Goal: Task Accomplishment & Management: Manage account settings

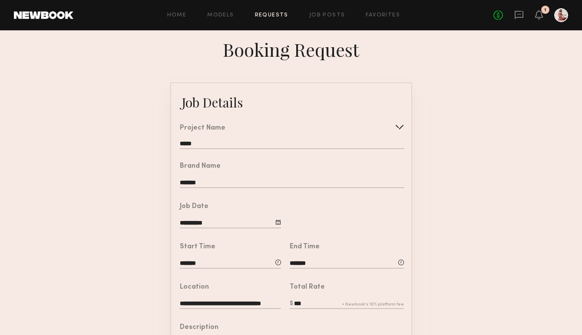
scroll to position [197, 0]
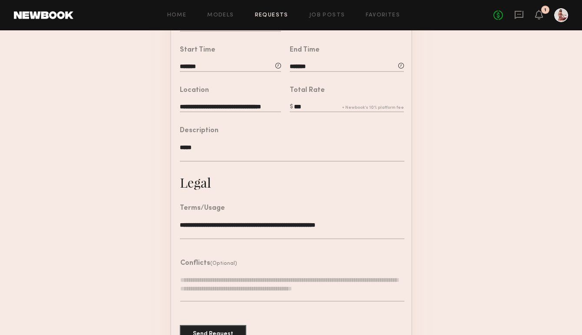
click at [431, 240] on form "**********" at bounding box center [291, 119] width 582 height 469
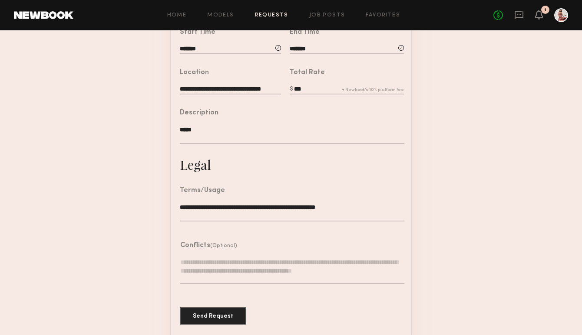
scroll to position [221, 0]
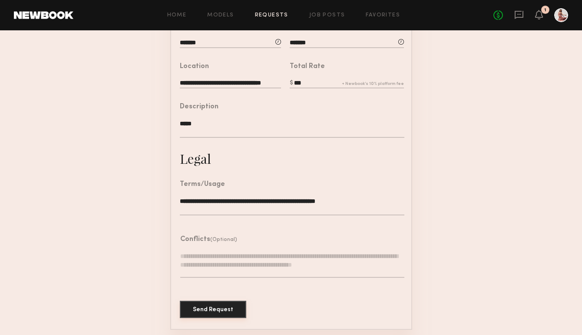
click at [227, 309] on button "Send Request" at bounding box center [213, 309] width 66 height 17
type input "**********"
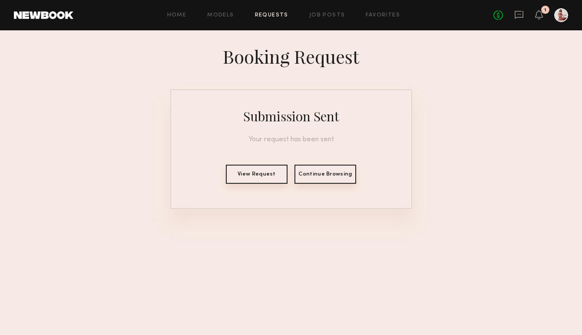
click at [271, 173] on button "View Request" at bounding box center [257, 174] width 62 height 19
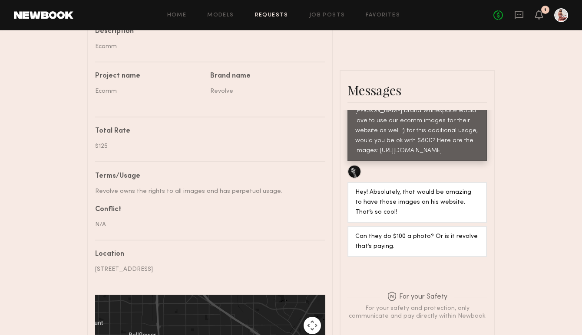
scroll to position [94, 0]
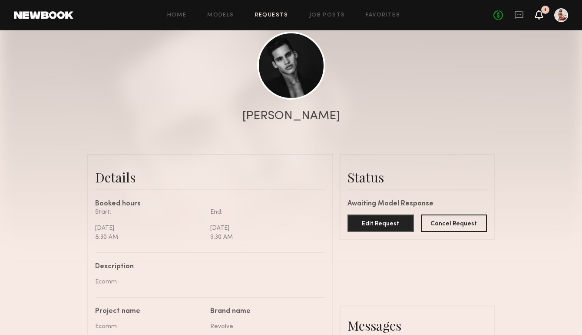
click at [538, 16] on icon at bounding box center [538, 14] width 7 height 6
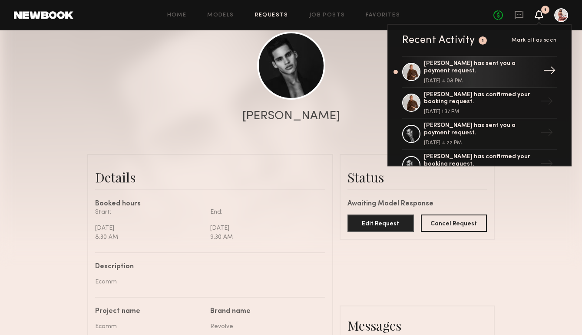
click at [501, 80] on link "[PERSON_NAME] has sent you a payment request. [DATE] 4:08 PM →" at bounding box center [479, 72] width 154 height 32
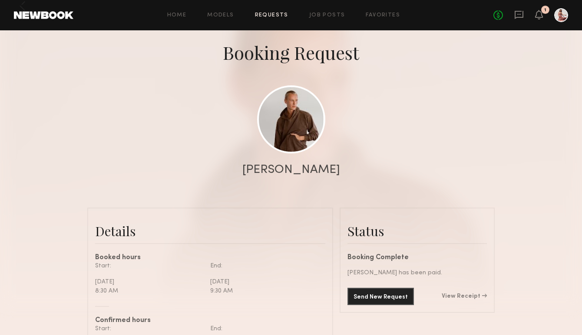
scroll to position [41, 0]
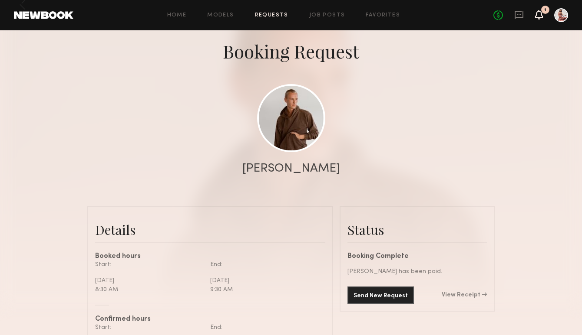
click at [538, 14] on icon at bounding box center [538, 14] width 7 height 6
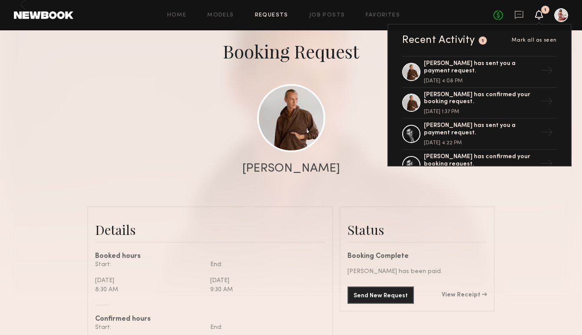
click at [263, 13] on link "Requests" at bounding box center [271, 16] width 33 height 6
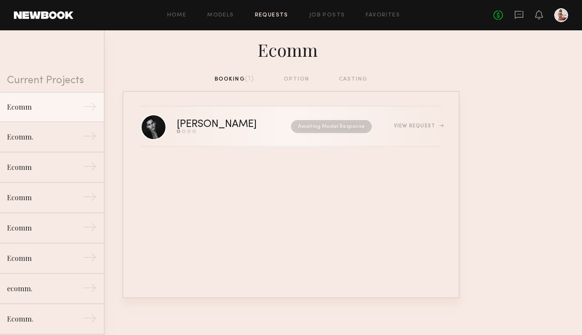
click at [225, 130] on div "Send request Model response Review hours worked Pay model" at bounding box center [225, 131] width 97 height 3
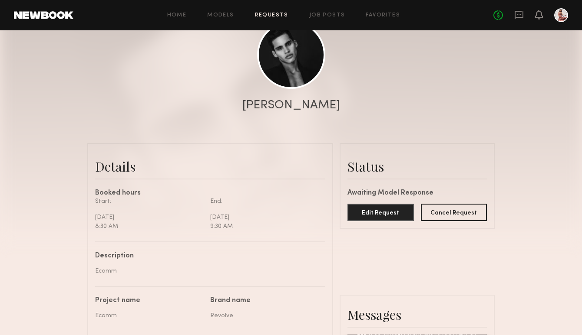
scroll to position [59, 0]
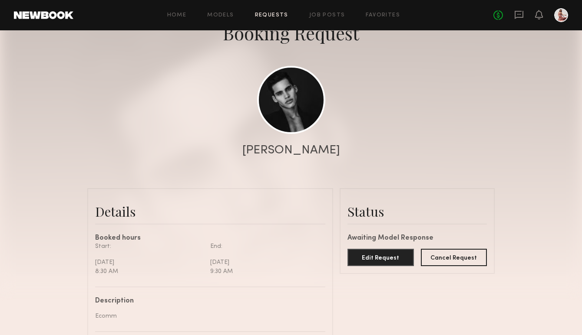
click at [290, 16] on div "Home Models Requests Job Posts Favorites Sign Out" at bounding box center [283, 16] width 420 height 6
click at [282, 16] on link "Requests" at bounding box center [271, 16] width 33 height 6
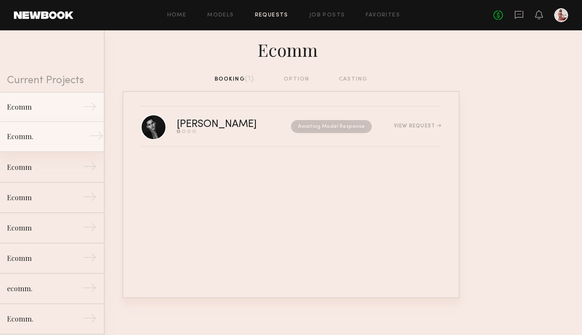
click at [63, 135] on div "Ecomm." at bounding box center [45, 136] width 76 height 10
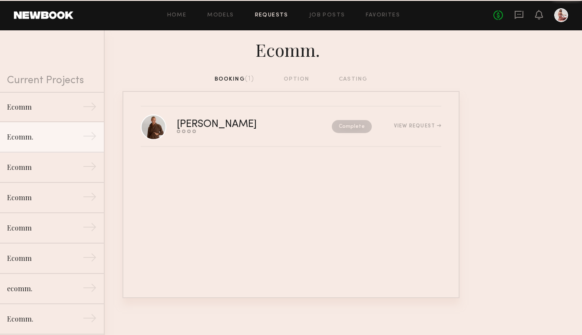
click at [206, 135] on link "[PERSON_NAME] Send request Model response Review hours worked Pay model Complet…" at bounding box center [291, 127] width 300 height 40
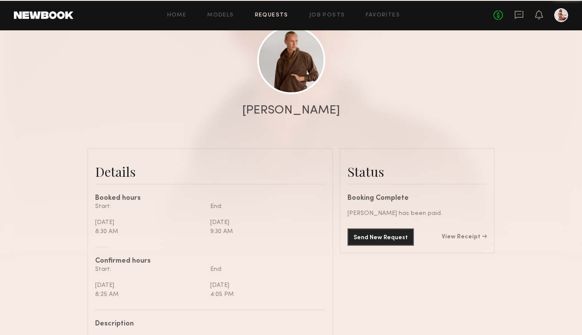
scroll to position [102, 0]
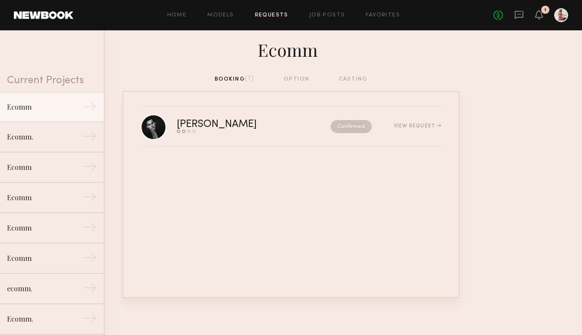
click at [538, 20] on div "1" at bounding box center [539, 15] width 8 height 11
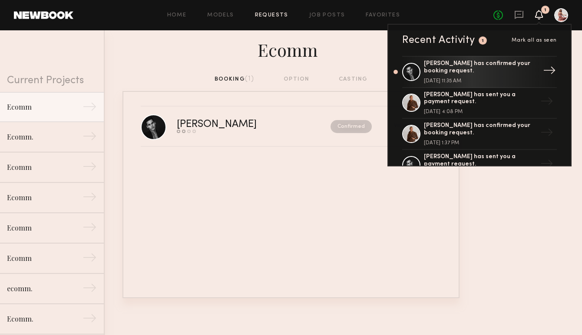
click at [508, 75] on div "[PERSON_NAME] has confirmed your booking request." at bounding box center [480, 67] width 113 height 15
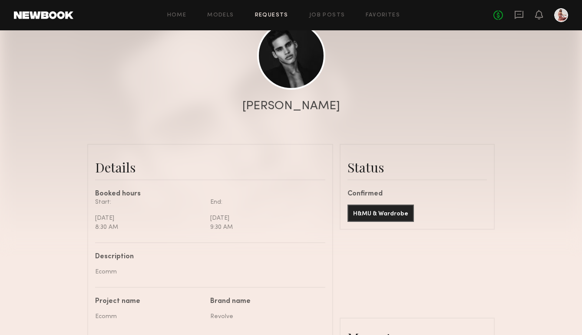
scroll to position [108, 0]
